Goal: Task Accomplishment & Management: Manage account settings

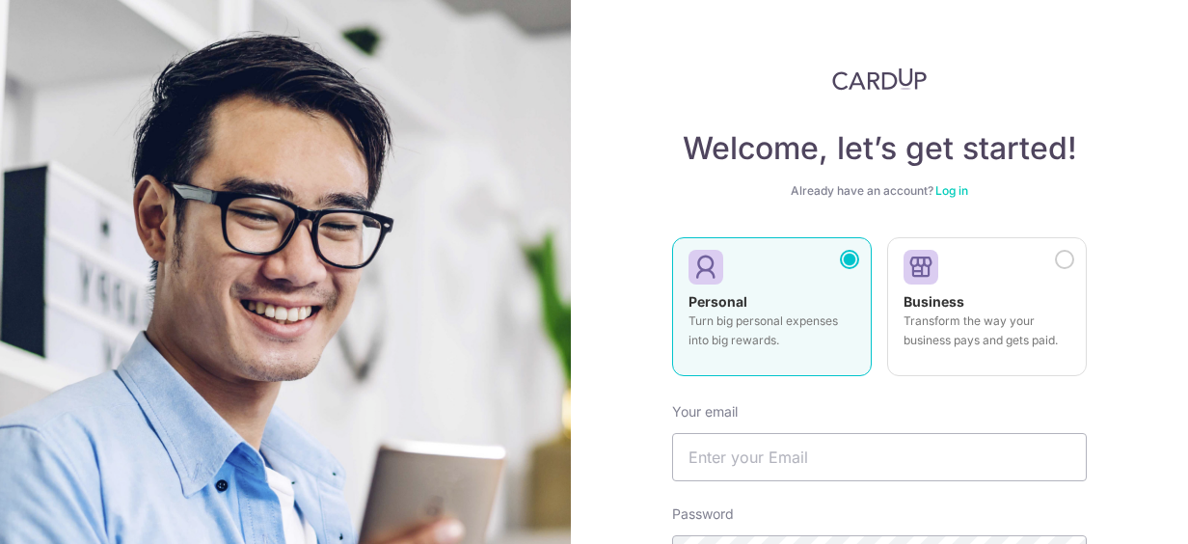
click at [1138, 245] on div "Welcome, let’s get started! Already have an account? Log in Personal Turn big p…" at bounding box center [879, 272] width 617 height 544
click at [1126, 220] on div "Welcome, let’s get started! Already have an account? Log in Personal Turn big p…" at bounding box center [879, 272] width 617 height 544
click at [738, 470] on input "text" at bounding box center [879, 457] width 415 height 48
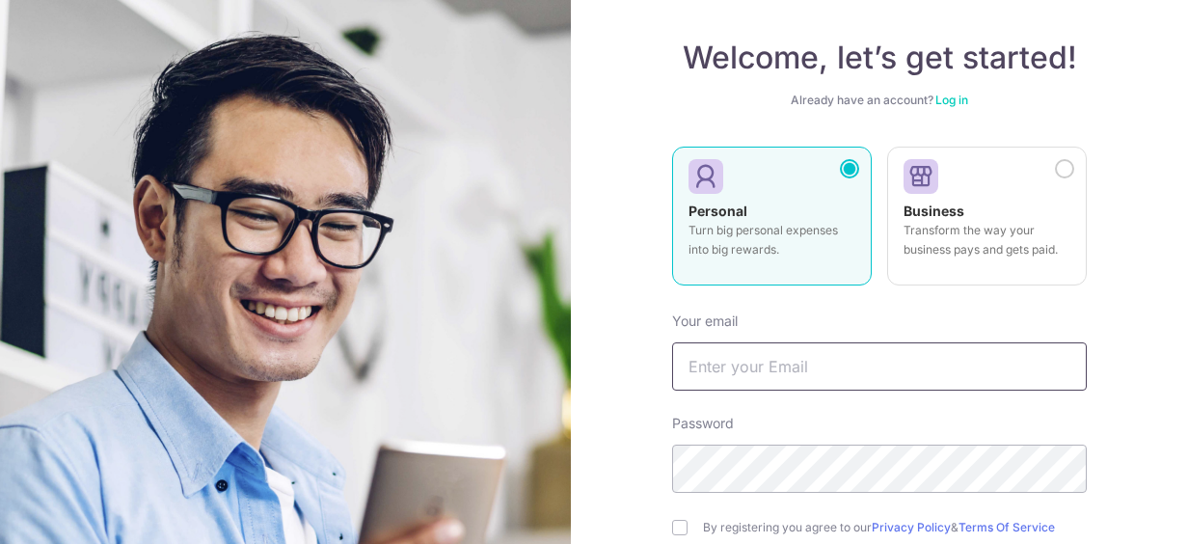
scroll to position [193, 0]
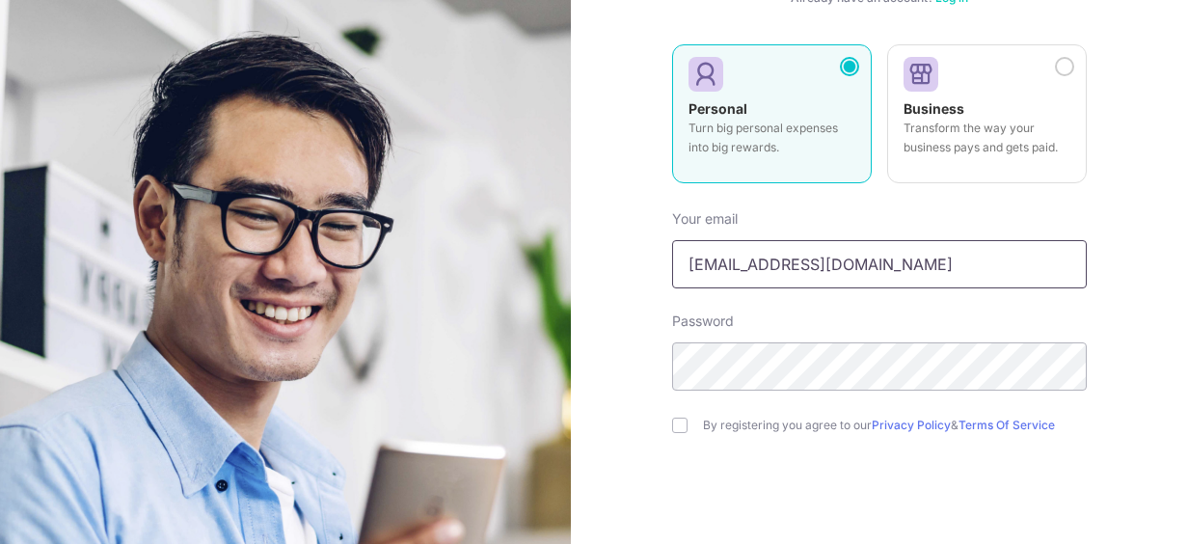
type input "[EMAIL_ADDRESS][DOMAIN_NAME]"
click at [679, 415] on div "By registering you agree to our Privacy Policy & Terms Of Service" at bounding box center [879, 425] width 415 height 23
click at [672, 430] on input "checkbox" at bounding box center [679, 424] width 15 height 15
checkbox input "true"
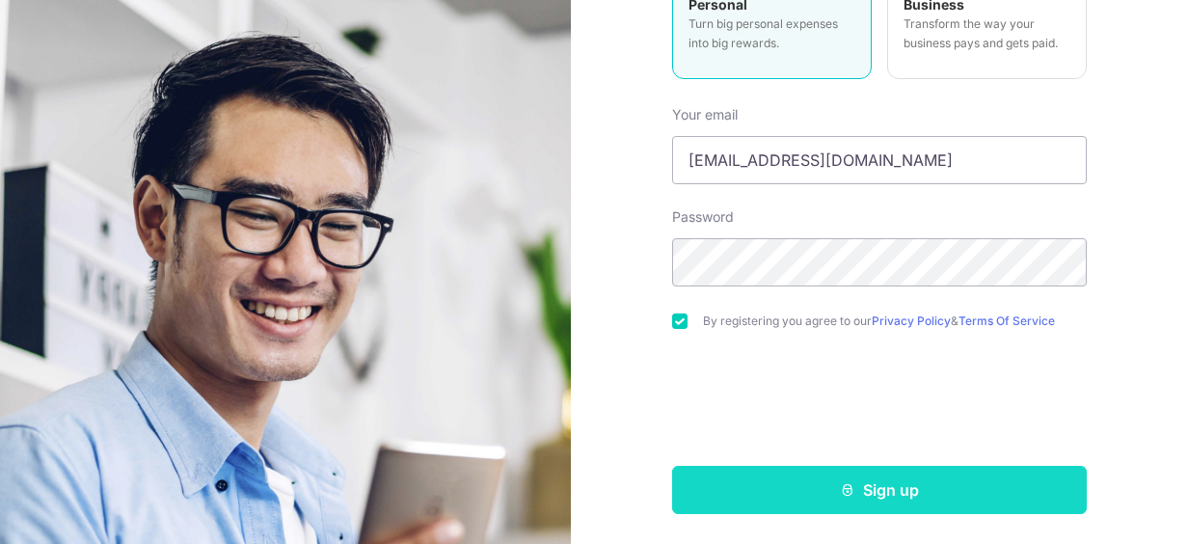
click at [760, 474] on button "Sign up" at bounding box center [879, 490] width 415 height 48
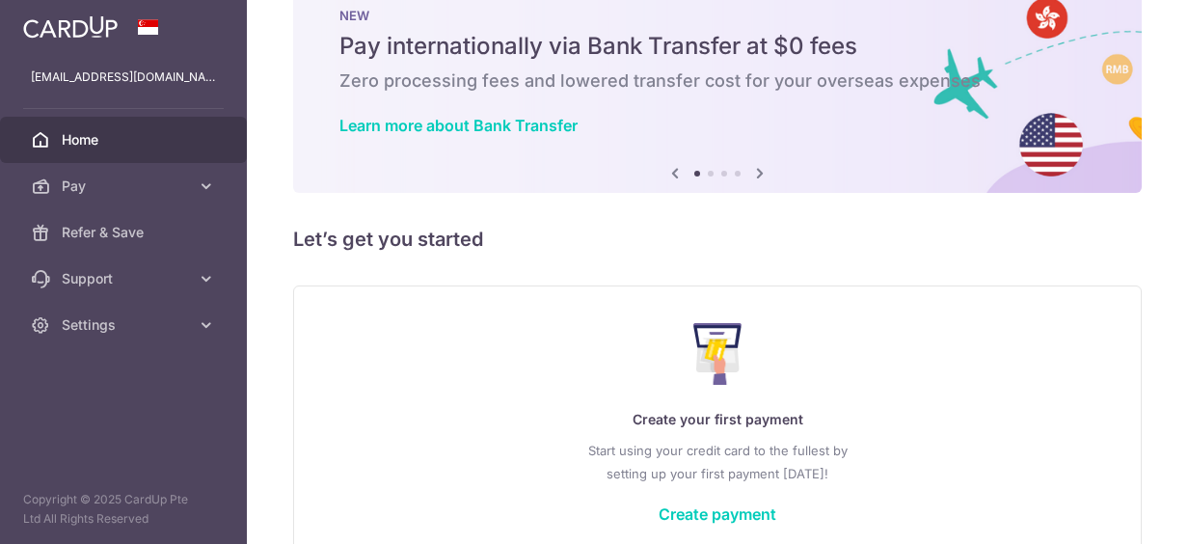
scroll to position [96, 0]
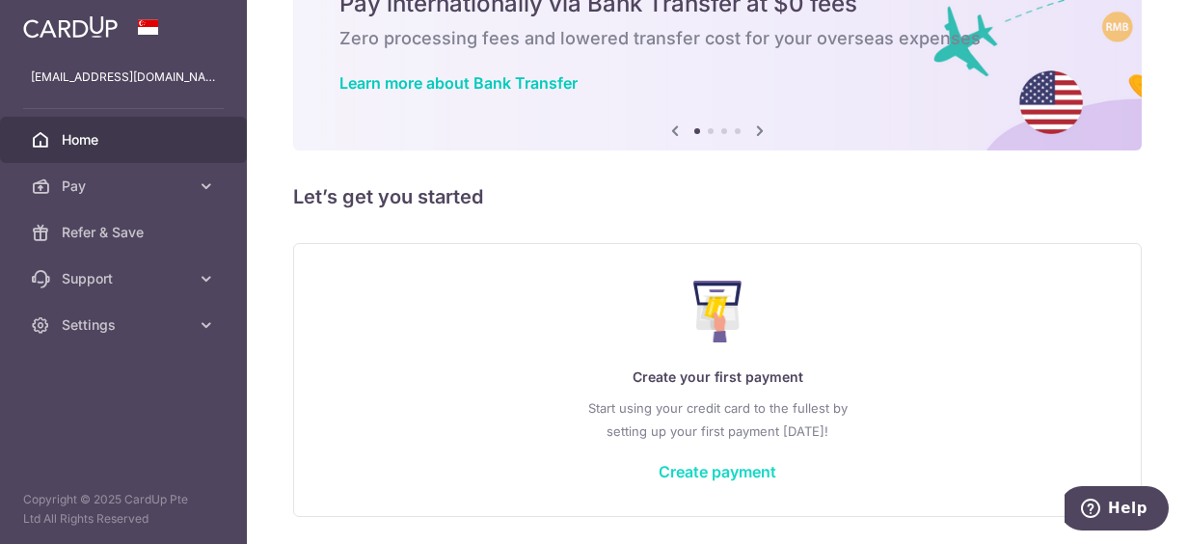
click at [715, 469] on link "Create payment" at bounding box center [717, 471] width 118 height 19
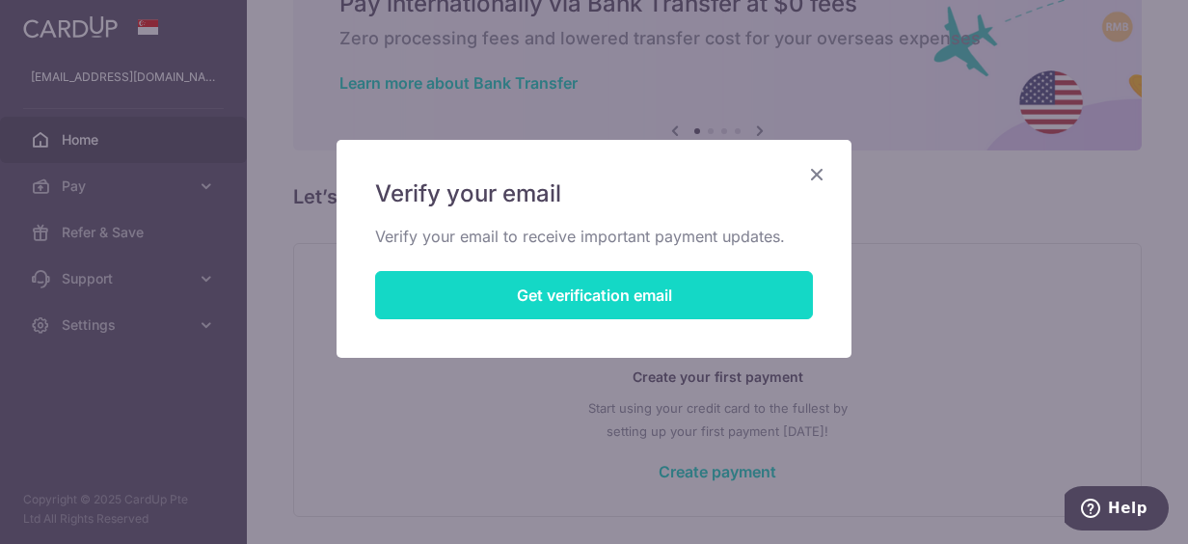
click at [638, 283] on button "Get verification email" at bounding box center [594, 295] width 438 height 48
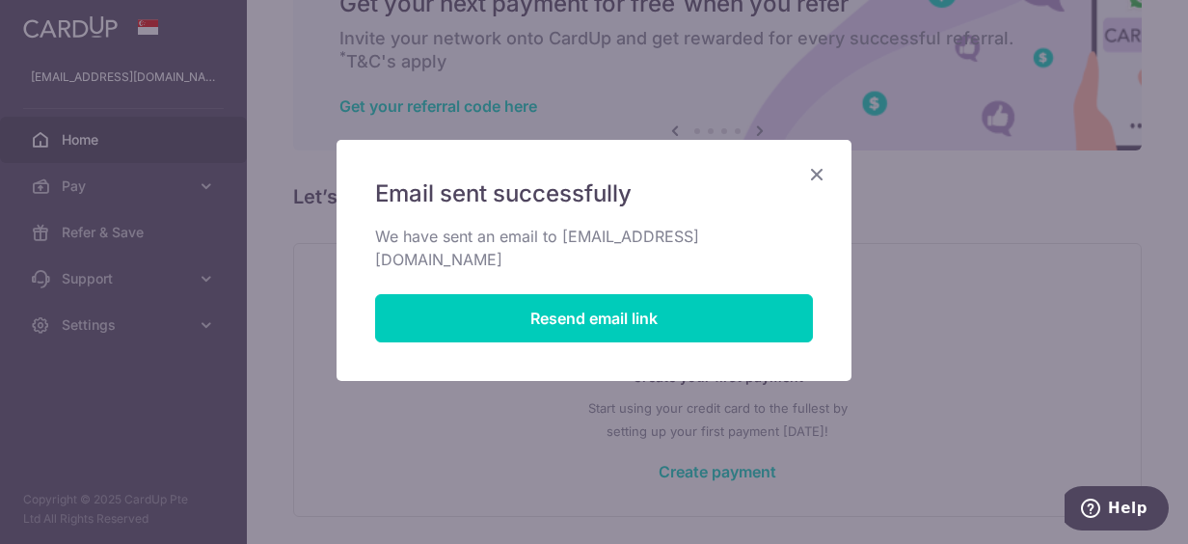
click at [813, 174] on icon "Close" at bounding box center [816, 174] width 23 height 24
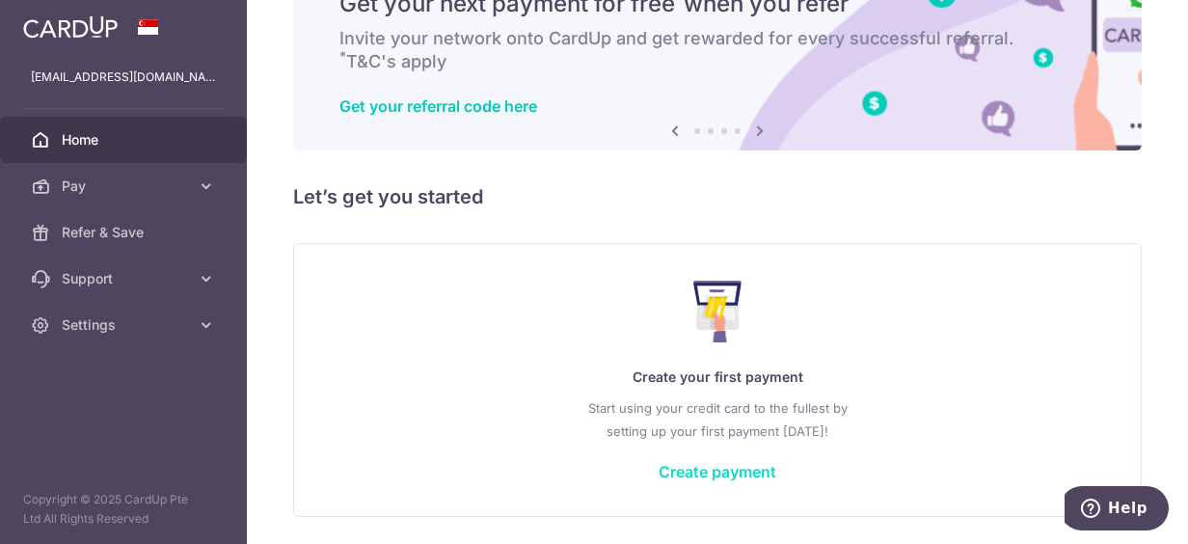
click at [740, 465] on link "Create payment" at bounding box center [717, 471] width 118 height 19
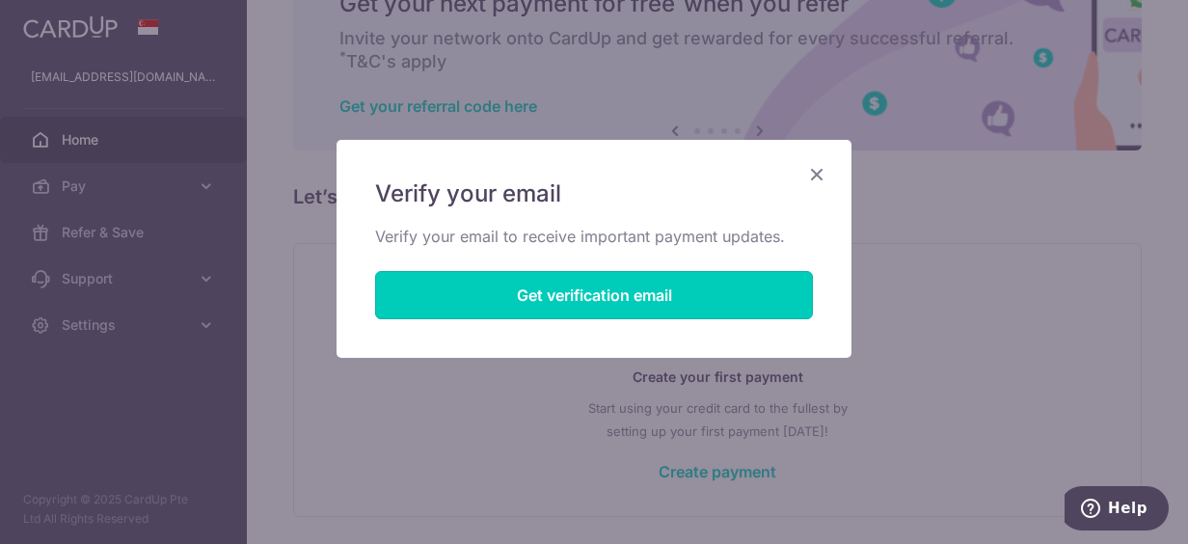
drag, startPoint x: 658, startPoint y: 312, endPoint x: 605, endPoint y: 463, distance: 159.5
click at [605, 463] on div "Verify your email Verify your email to receive important payment updates. Get v…" at bounding box center [594, 272] width 1188 height 544
click at [823, 168] on icon "Close" at bounding box center [816, 174] width 23 height 24
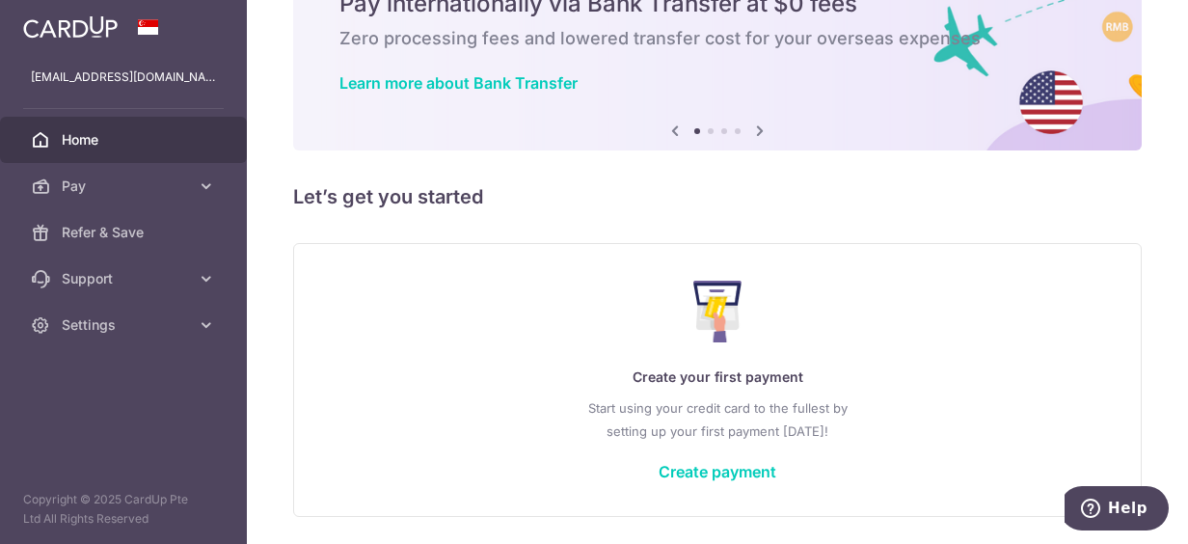
scroll to position [0, 0]
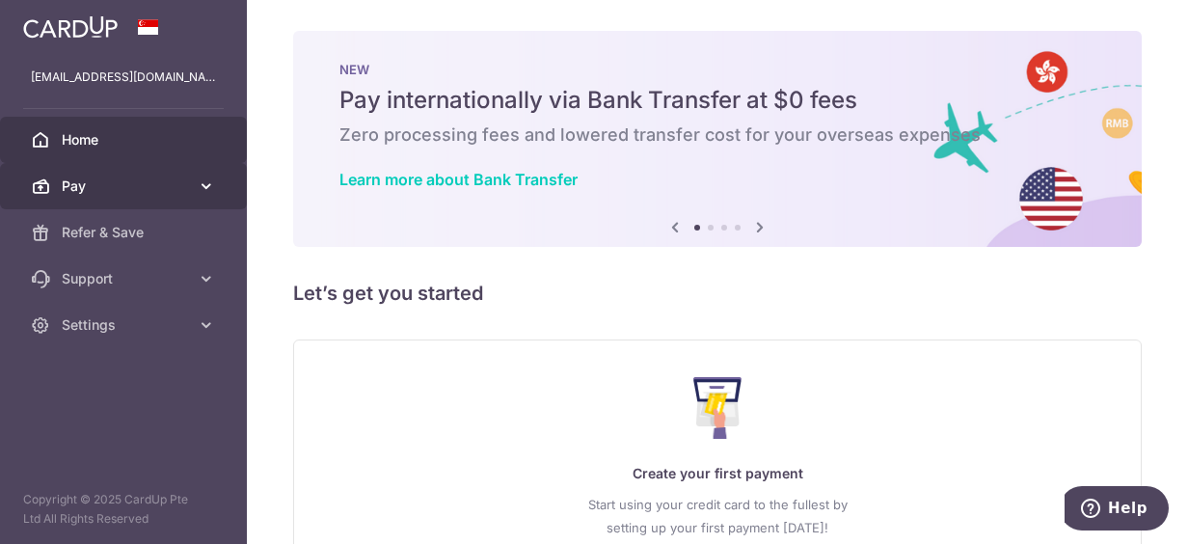
click at [214, 189] on icon at bounding box center [206, 185] width 19 height 19
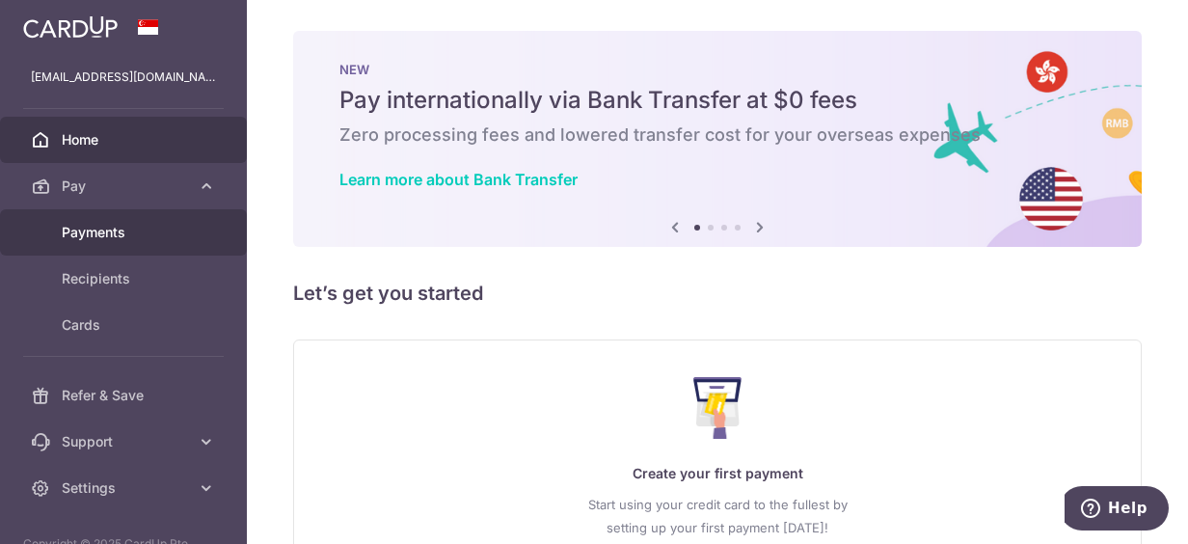
click at [103, 229] on span "Payments" at bounding box center [125, 232] width 127 height 19
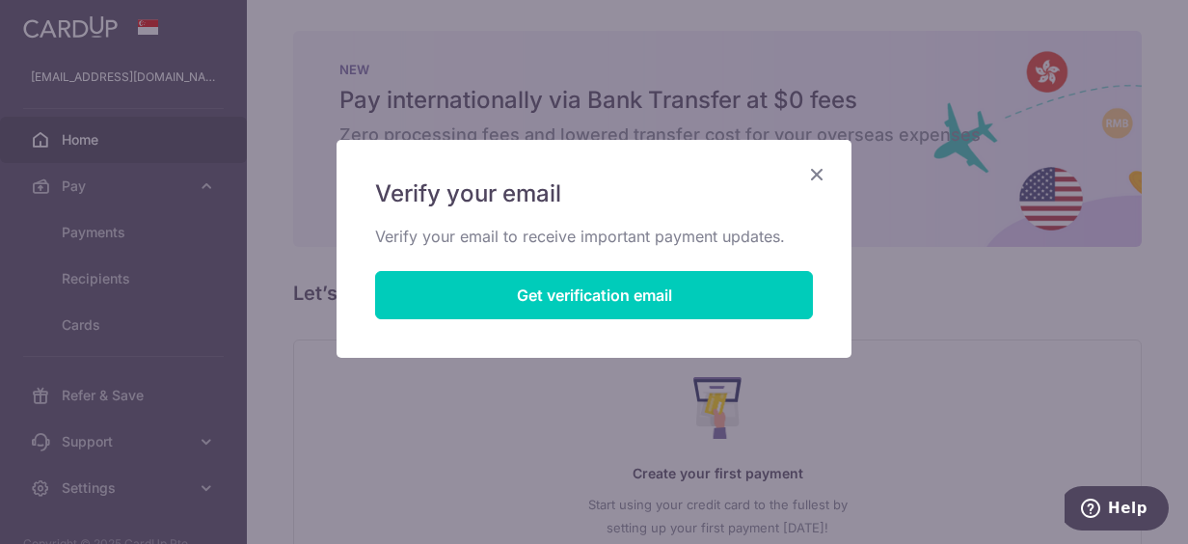
click at [1151, 247] on div "Verify your email Verify your email to receive important payment updates. Get v…" at bounding box center [594, 272] width 1188 height 544
click at [92, 236] on div "Verify your email Verify your email to receive important payment updates. Get v…" at bounding box center [594, 272] width 1188 height 544
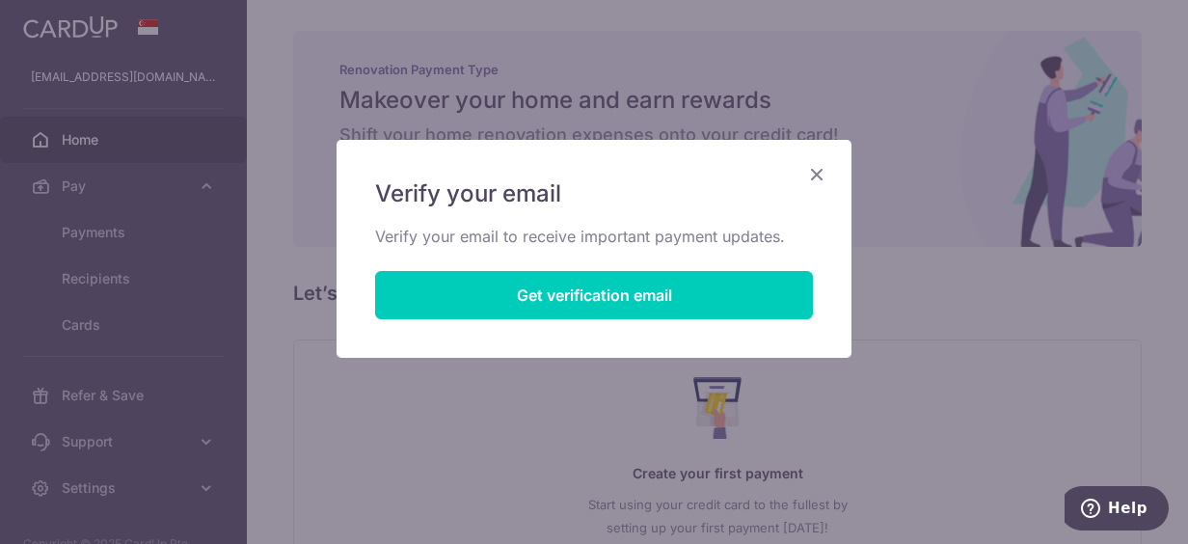
click at [815, 172] on icon "Close" at bounding box center [816, 174] width 23 height 24
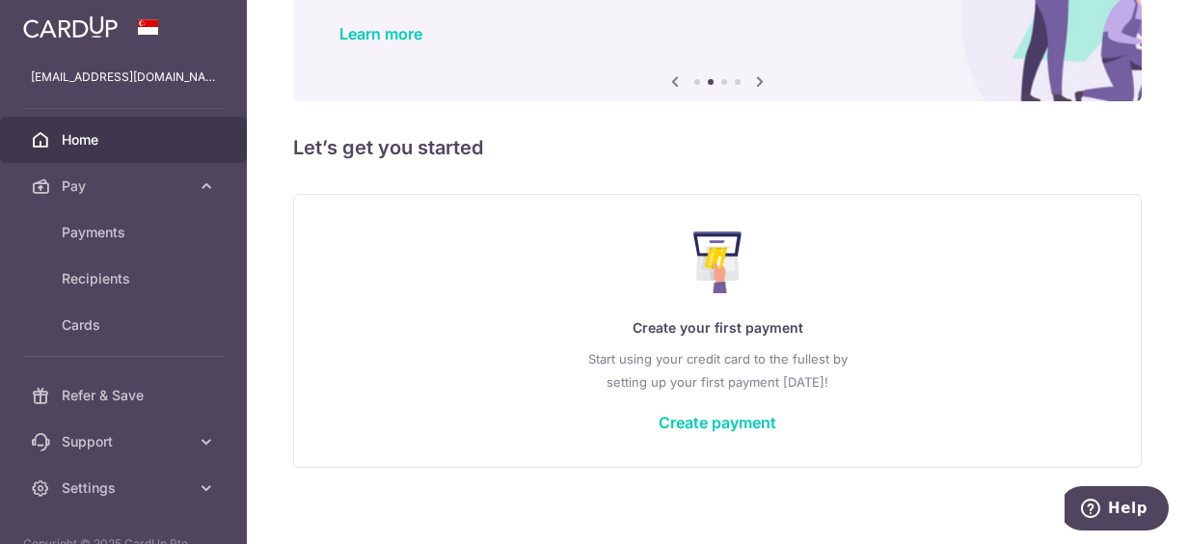
scroll to position [160, 0]
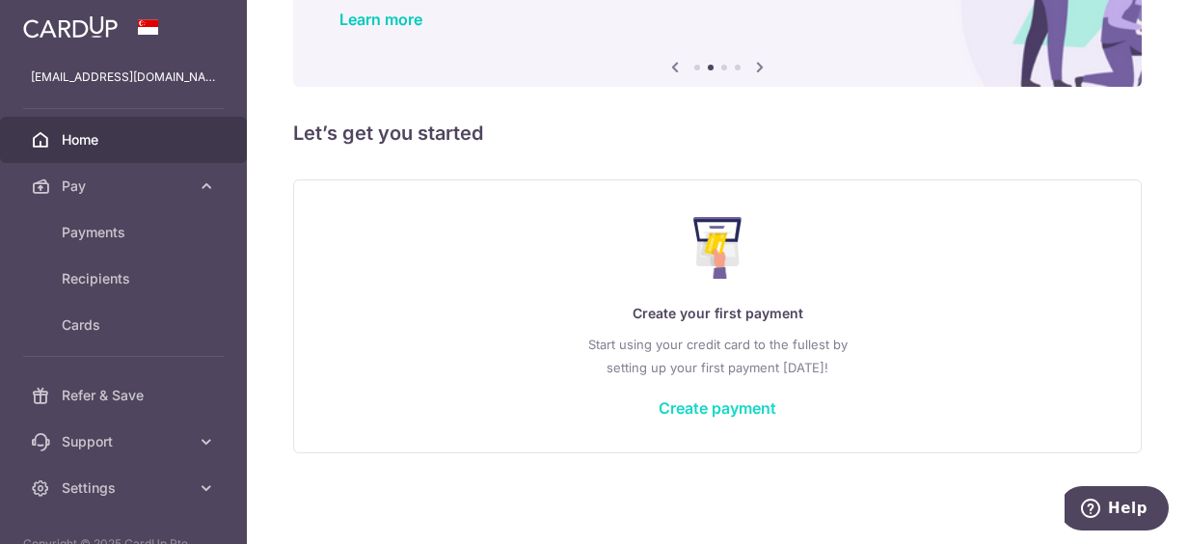
click at [729, 405] on link "Create payment" at bounding box center [717, 407] width 118 height 19
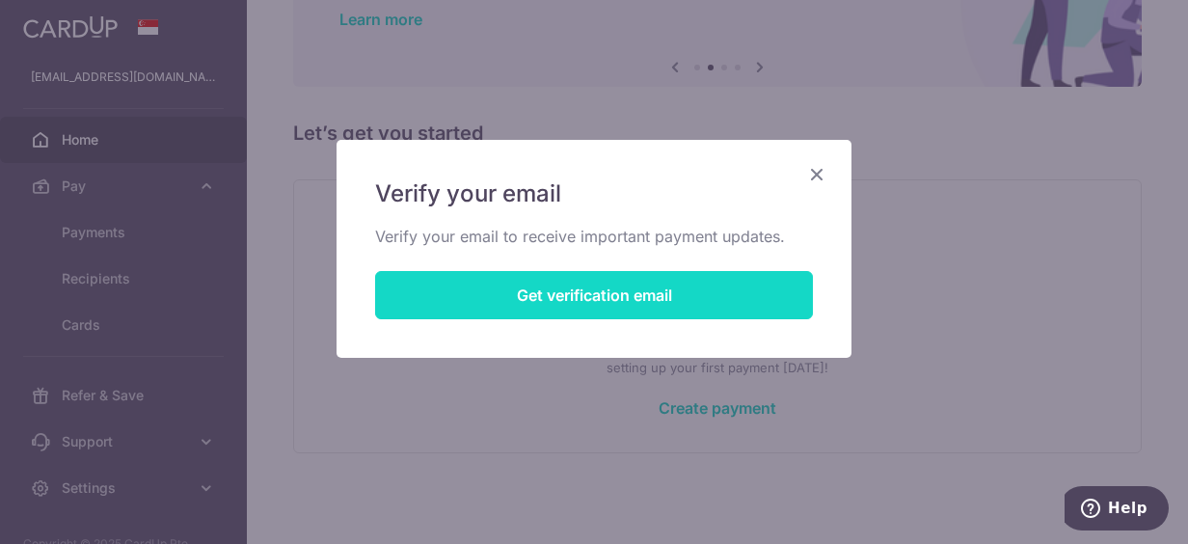
click at [684, 302] on button "Get verification email" at bounding box center [594, 295] width 438 height 48
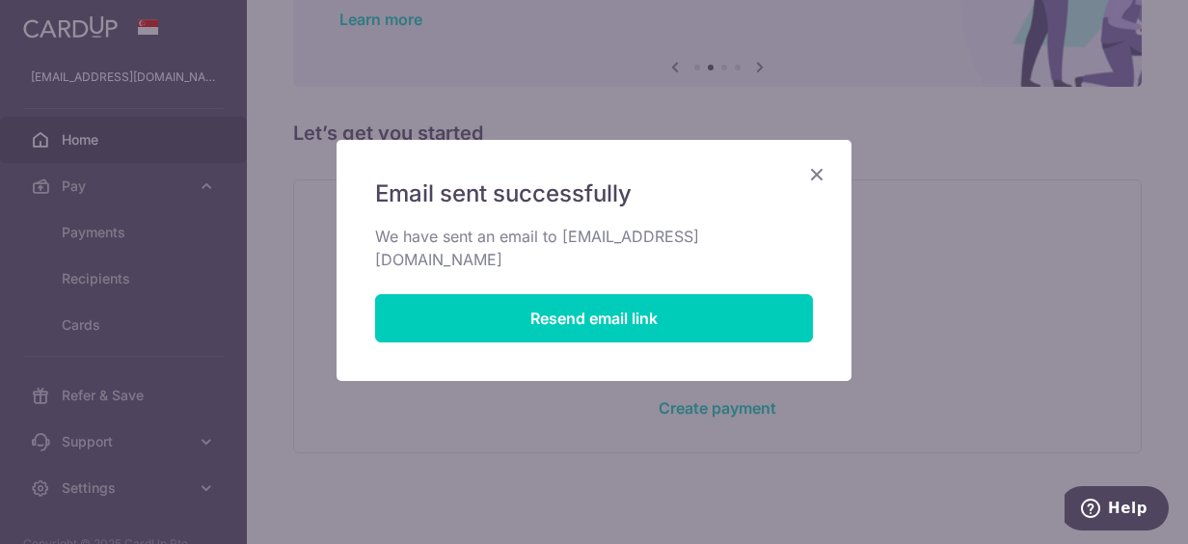
click at [814, 171] on icon "Close" at bounding box center [816, 174] width 23 height 24
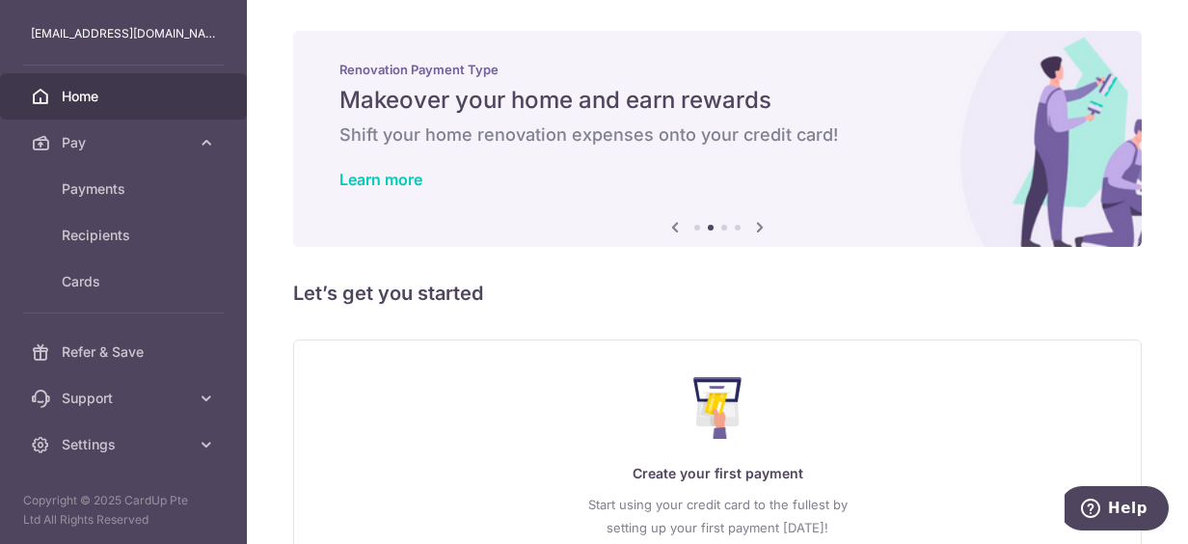
scroll to position [0, 0]
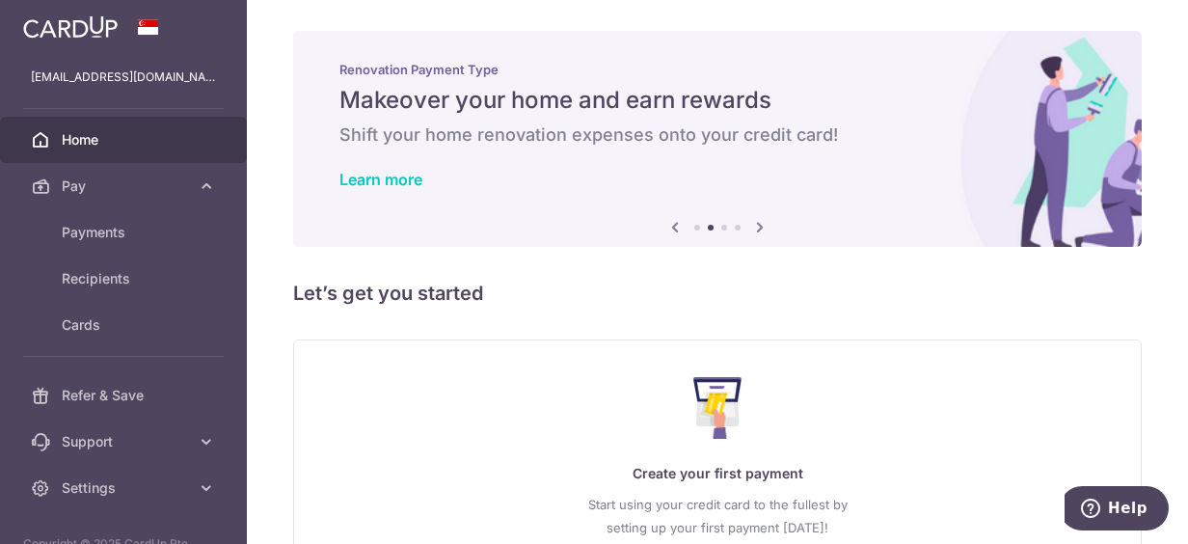
click at [1130, 300] on h5 "Let’s get you started" at bounding box center [717, 293] width 848 height 31
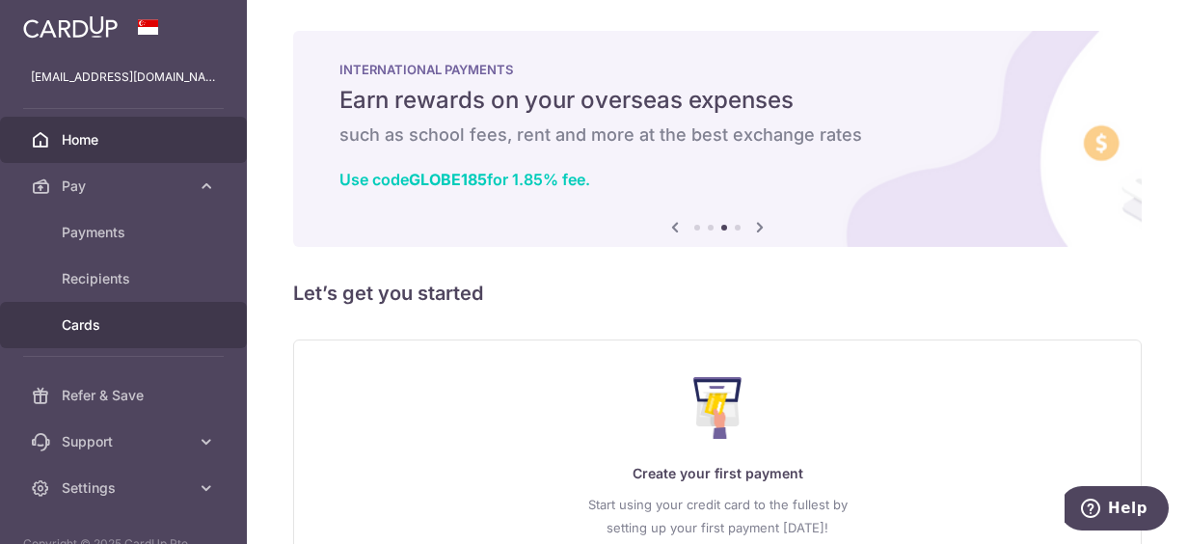
click at [103, 314] on link "Cards" at bounding box center [123, 325] width 247 height 46
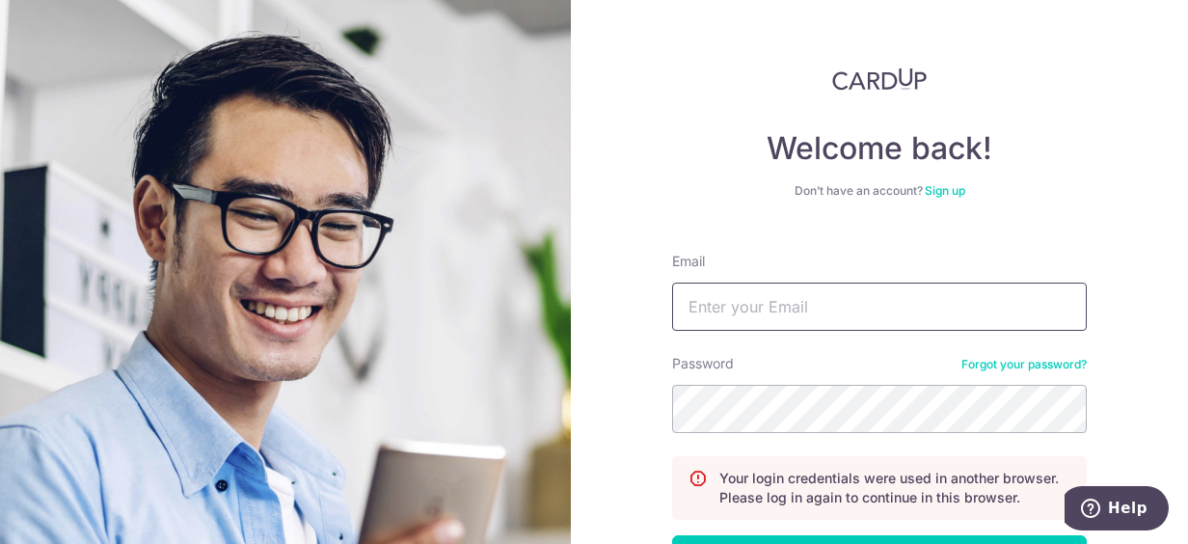
click at [789, 315] on input "Email" at bounding box center [879, 306] width 415 height 48
type input "[EMAIL_ADDRESS][DOMAIN_NAME]"
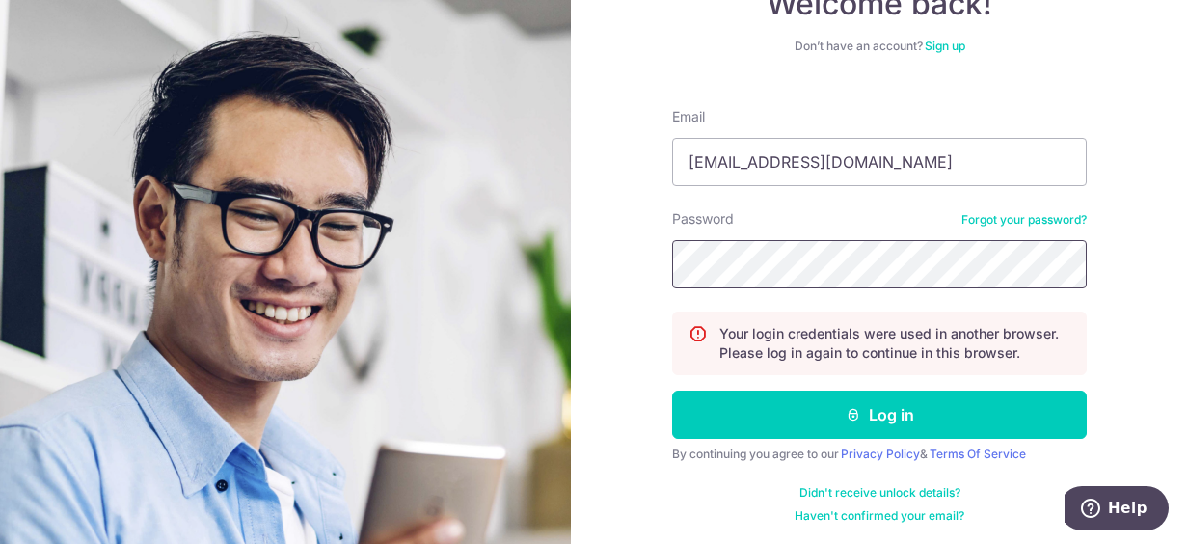
scroll to position [147, 0]
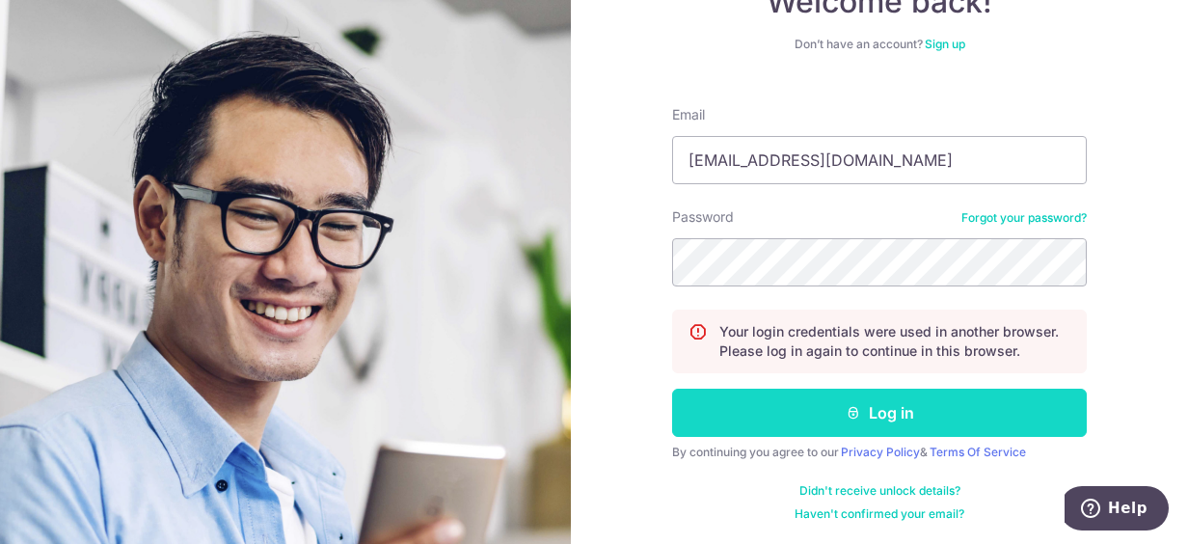
click at [965, 411] on button "Log in" at bounding box center [879, 413] width 415 height 48
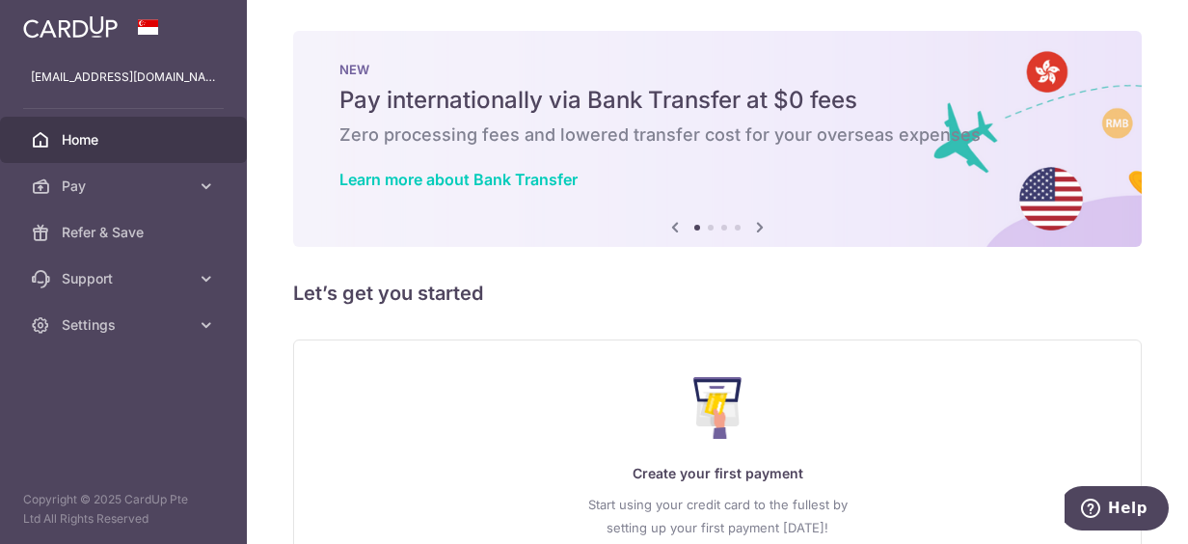
scroll to position [96, 0]
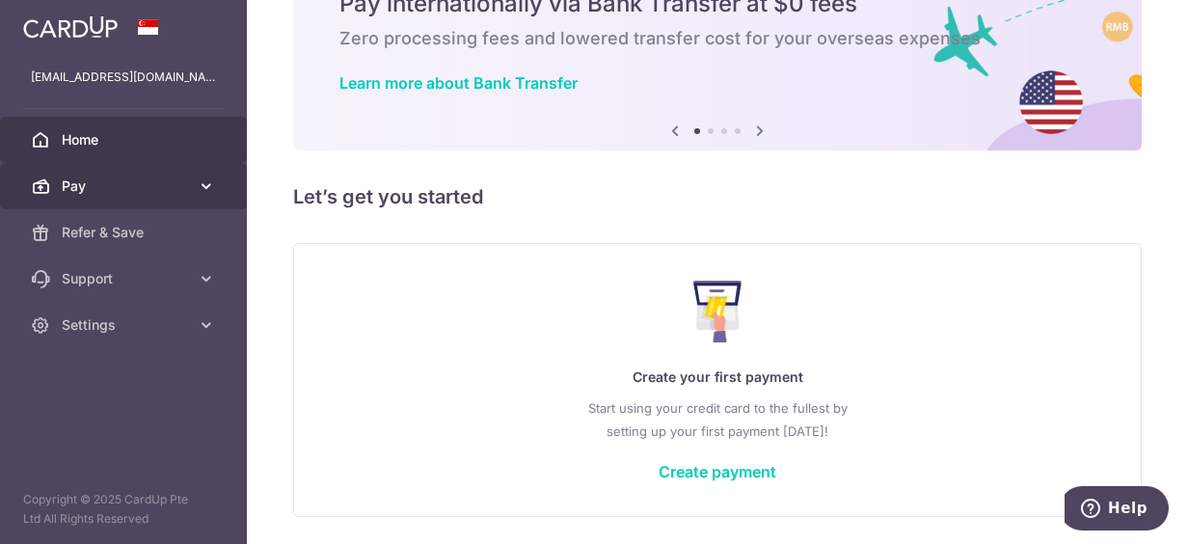
click at [212, 190] on icon at bounding box center [206, 185] width 19 height 19
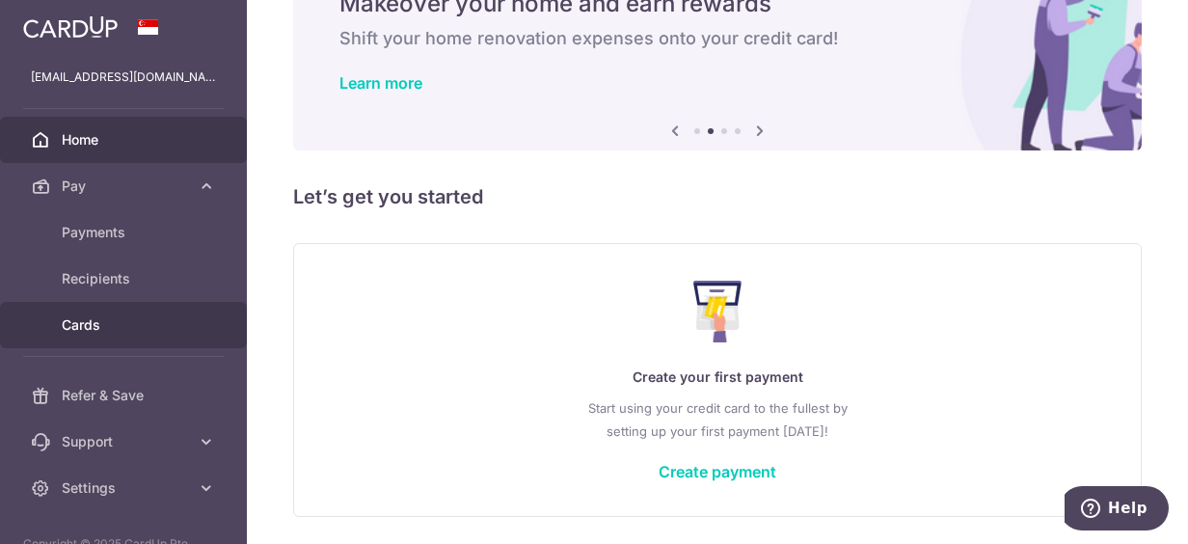
click at [91, 325] on span "Cards" at bounding box center [125, 324] width 127 height 19
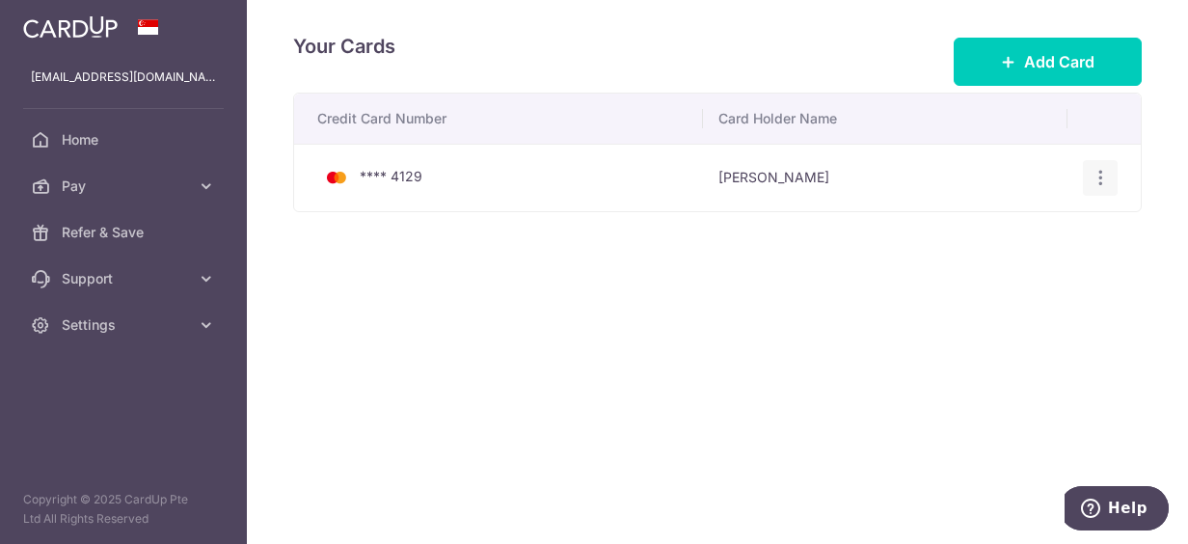
click at [1101, 172] on icon "button" at bounding box center [1100, 178] width 20 height 20
click at [1001, 276] on span "Delete" at bounding box center [1035, 277] width 131 height 23
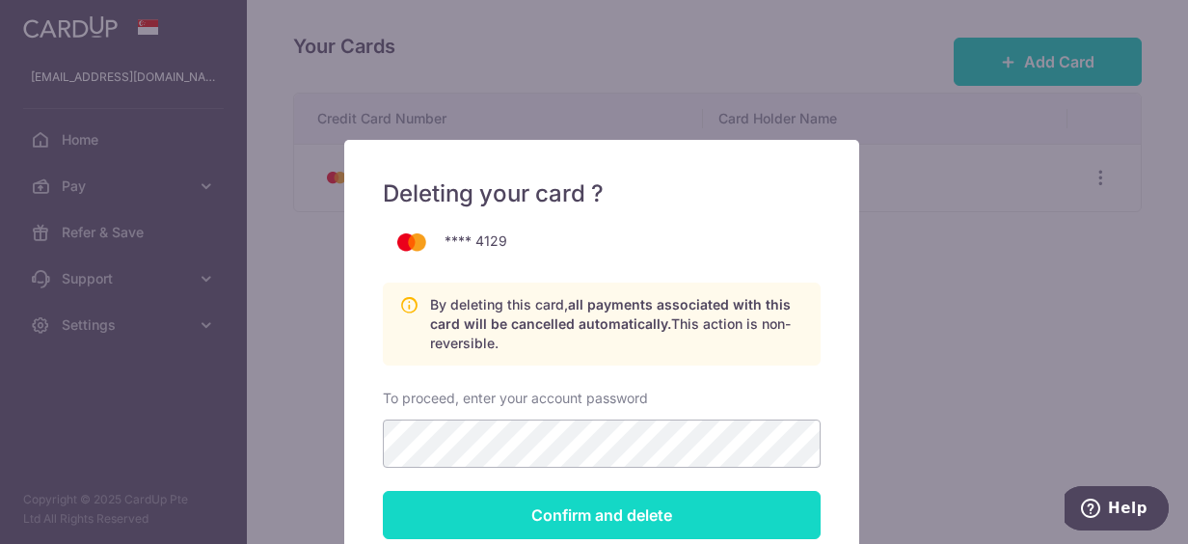
click at [539, 527] on input "Confirm and delete" at bounding box center [602, 515] width 438 height 48
